Goal: Find specific page/section: Find specific page/section

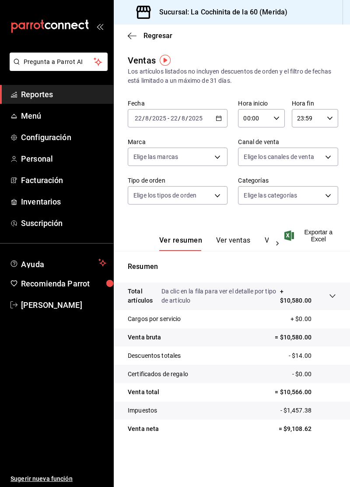
click at [315, 151] on body "Pregunta a Parrot AI Reportes Menú Configuración Personal Facturación Inventari…" at bounding box center [175, 243] width 350 height 487
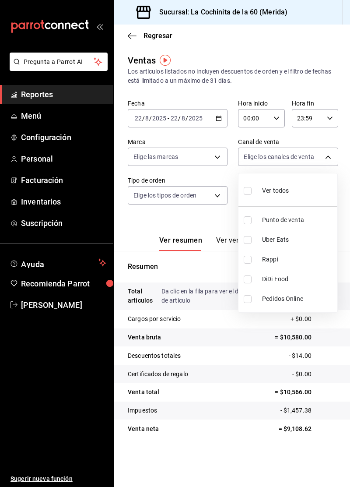
click at [294, 224] on span "Punto de venta" at bounding box center [298, 219] width 72 height 9
type input "PARROT"
checkbox input "true"
click at [255, 356] on div at bounding box center [175, 243] width 350 height 487
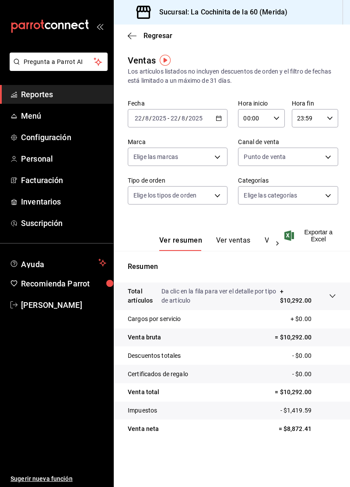
click at [43, 116] on span "Menú" at bounding box center [63, 116] width 85 height 12
